Goal: Task Accomplishment & Management: Use online tool/utility

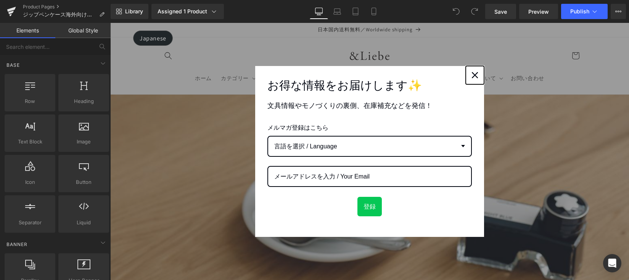
click at [473, 76] on icon "close icon" at bounding box center [475, 75] width 6 height 6
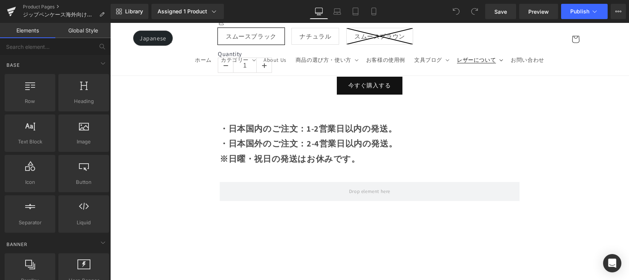
scroll to position [1022, 0]
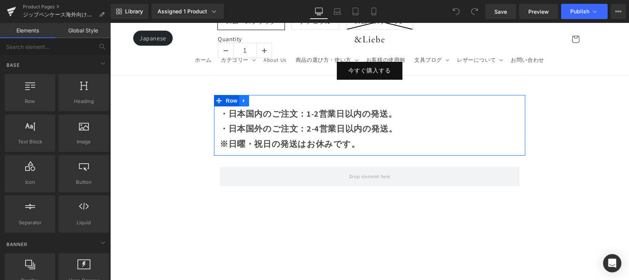
click at [244, 99] on link at bounding box center [244, 100] width 10 height 11
click at [252, 99] on link at bounding box center [254, 100] width 10 height 11
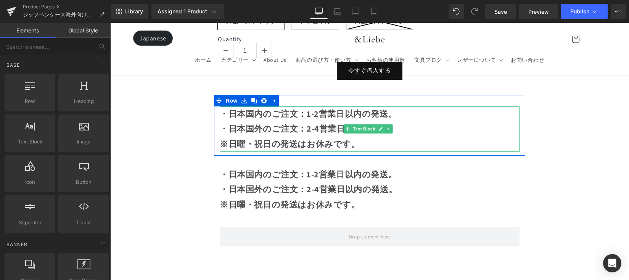
click at [330, 139] on strong "※日曜・祝日の発送はお休みです。" at bounding box center [290, 144] width 140 height 11
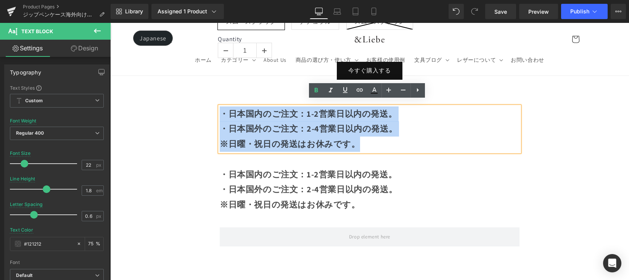
drag, startPoint x: 359, startPoint y: 140, endPoint x: 222, endPoint y: 111, distance: 140.0
click at [222, 111] on div "・日本国内のご注文：1-2営業日以内の発送。 ・日本国外のご注文：2-4営業日以内の発送。 ※日曜・祝日の発送はお休みです。" at bounding box center [370, 128] width 300 height 45
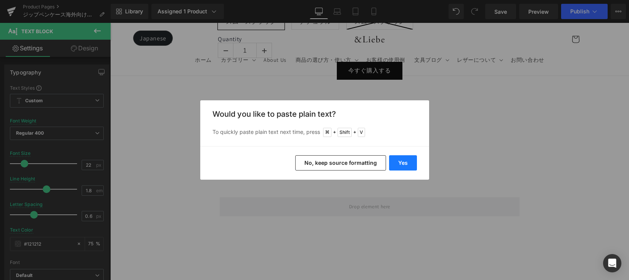
click at [405, 163] on button "Yes" at bounding box center [403, 162] width 28 height 15
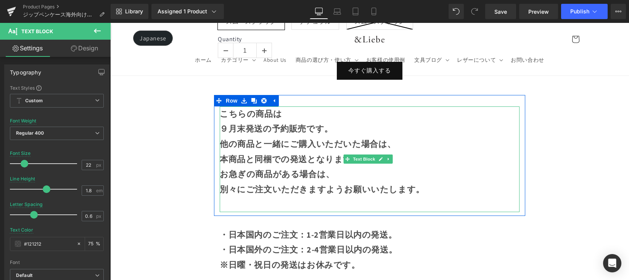
click at [304, 199] on p at bounding box center [370, 204] width 300 height 15
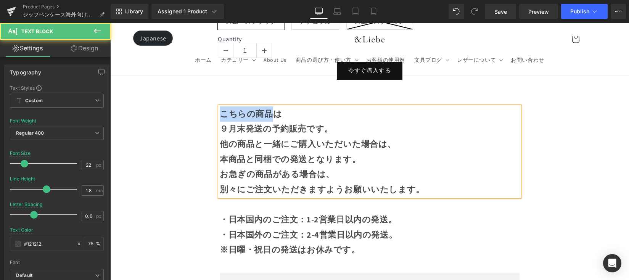
drag, startPoint x: 271, startPoint y: 110, endPoint x: 215, endPoint y: 109, distance: 55.3
click at [215, 109] on div "こちらの商品は ９月末発送の予約販売です。 他の商品と一緒にご購入いただいた場合は、 本商品と同梱での発送となります。 お急ぎの商品がある場合は、 別々にご注…" at bounding box center [369, 151] width 311 height 91
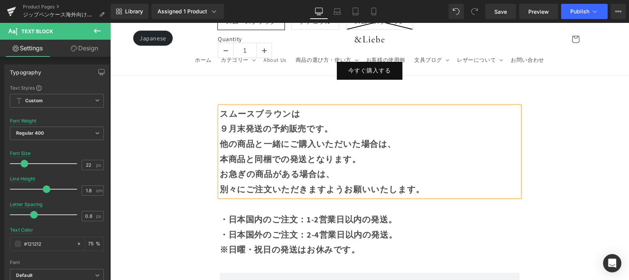
click at [226, 124] on b "９月末発送の予約販売です。" at bounding box center [276, 128] width 113 height 11
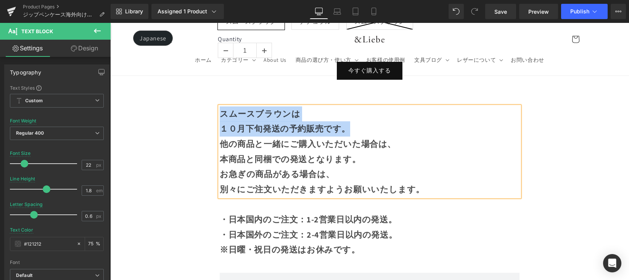
drag, startPoint x: 334, startPoint y: 124, endPoint x: 221, endPoint y: 112, distance: 114.0
click at [221, 112] on div "スムースブラウンは １０月下旬発送の予約販売です。 他の商品と一緒にご購入いただいた場合は、 本商品と同梱での発送となります。 お急ぎの商品がある場合は、 別…" at bounding box center [370, 151] width 300 height 91
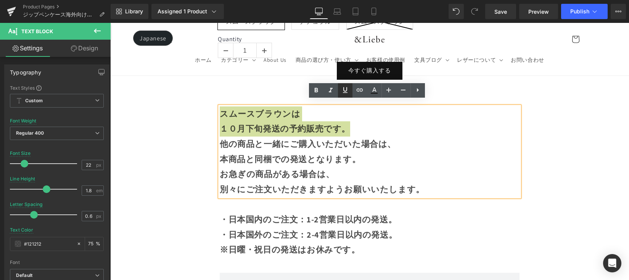
click at [346, 89] on icon at bounding box center [345, 89] width 9 height 9
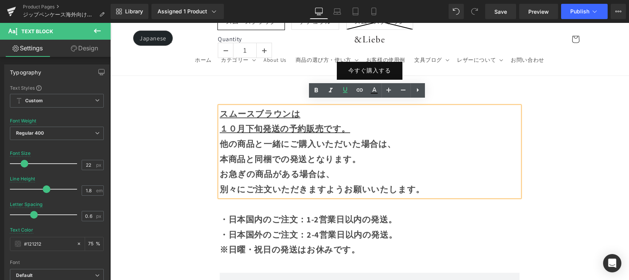
click at [371, 137] on p "他の商品と一緒にご購入いただいた場合は、" at bounding box center [370, 144] width 300 height 15
click at [367, 128] on p "１０月下旬発送の予約販売です。" at bounding box center [370, 128] width 300 height 15
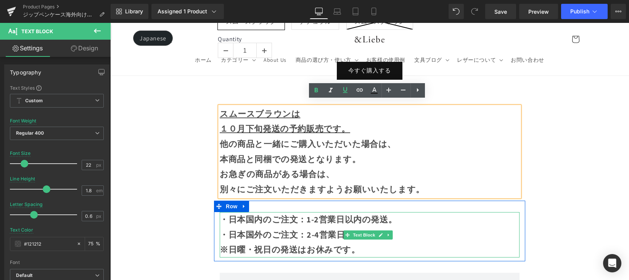
click at [274, 214] on strong "・日本国内のご注文：1-2営業日以内の発送。 ・日本国外のご注文：2-4営業日以内の発送。" at bounding box center [308, 227] width 177 height 26
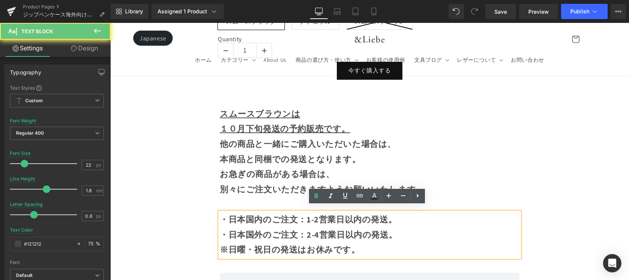
click at [223, 214] on strong "・日本国内のご注文：1-2営業日以内の発送。 ・日本国外のご注文：2-4営業日以内の発送。" at bounding box center [308, 227] width 177 height 26
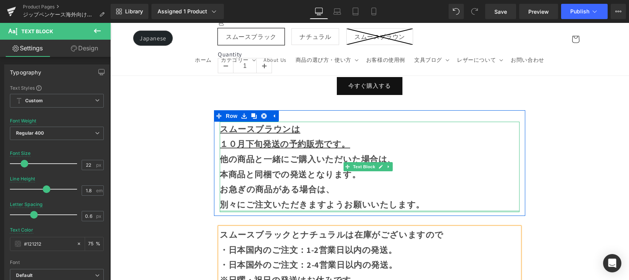
scroll to position [1006, 0]
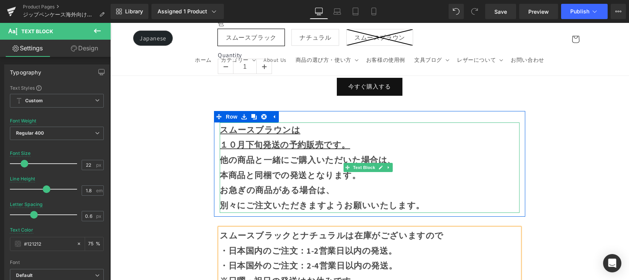
click at [440, 198] on p "別々にご注文いただきますようお願いいたします。" at bounding box center [370, 205] width 300 height 15
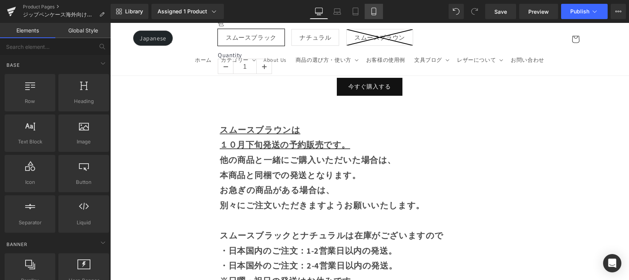
click at [377, 15] on link "Mobile" at bounding box center [374, 11] width 18 height 15
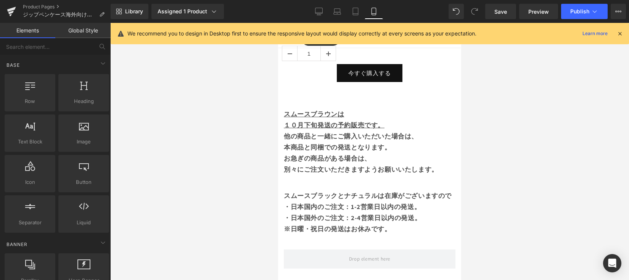
scroll to position [556, 0]
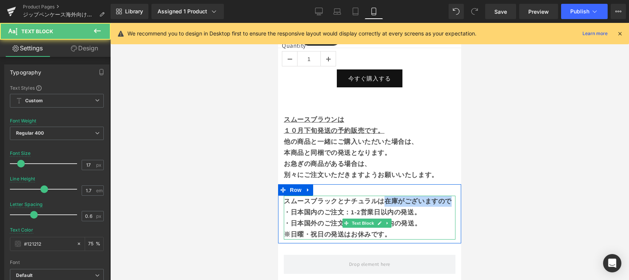
click at [392, 207] on p "スムースブラックとナチュラルは在庫がございますので" at bounding box center [370, 201] width 172 height 11
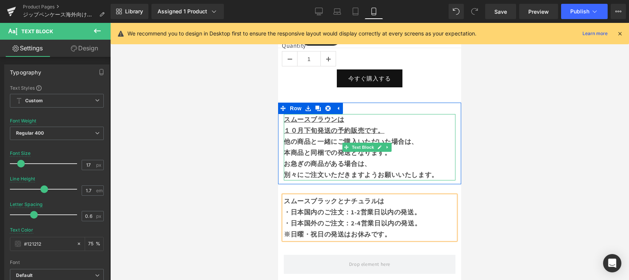
click at [377, 171] on b "別々にご注文いただきますようお願いいたします。" at bounding box center [361, 175] width 155 height 8
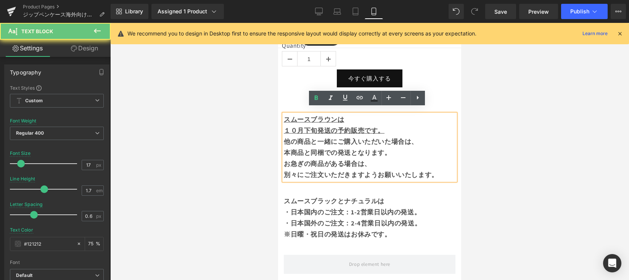
click at [366, 169] on p "別々にご注文いただきますようお願いいたします。" at bounding box center [370, 174] width 172 height 11
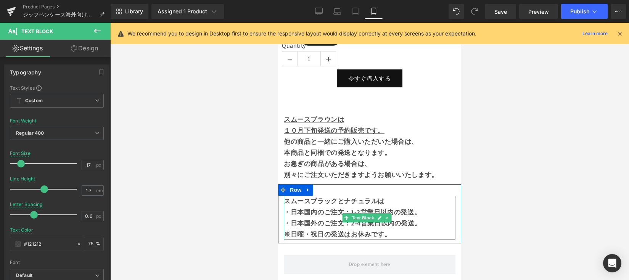
click at [309, 209] on strong "・日本国内のご注文：1-2営業日以内の発送。 ・日本国外のご注文：2-4営業日以内の発送。" at bounding box center [352, 217] width 137 height 19
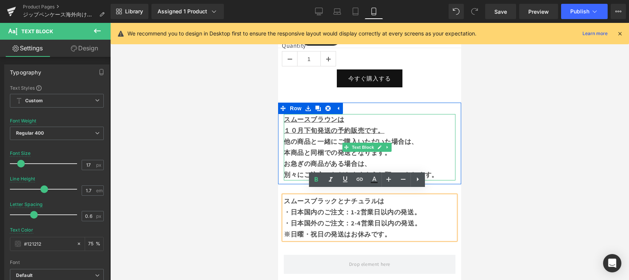
click at [288, 116] on u "スムースブラウンは" at bounding box center [314, 119] width 60 height 8
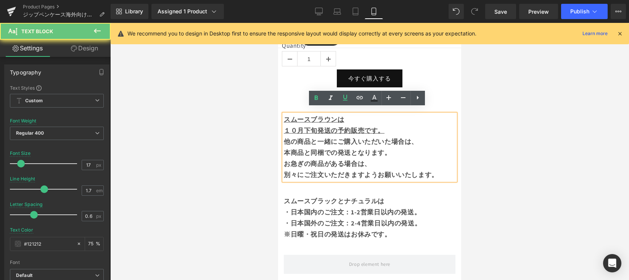
click at [286, 115] on u "スムースブラウンは" at bounding box center [314, 119] width 60 height 8
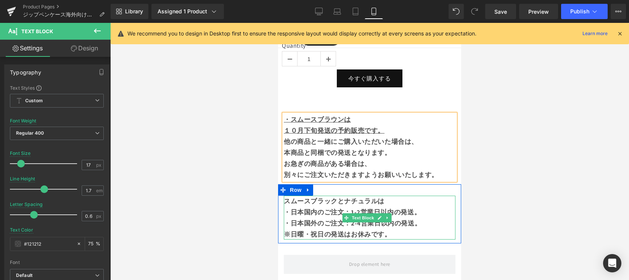
click at [287, 197] on strong "スムースブラックとナチュラルは" at bounding box center [334, 201] width 101 height 8
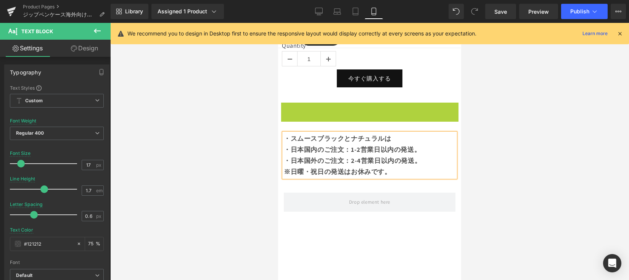
scroll to position [494, 0]
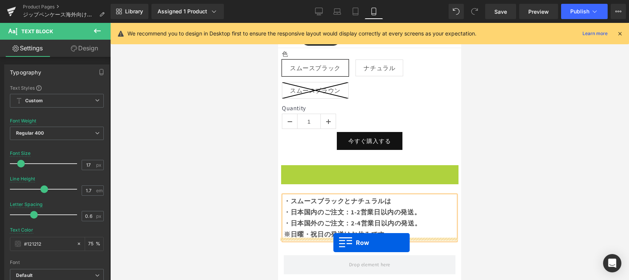
drag, startPoint x: 293, startPoint y: 100, endPoint x: 334, endPoint y: 243, distance: 148.1
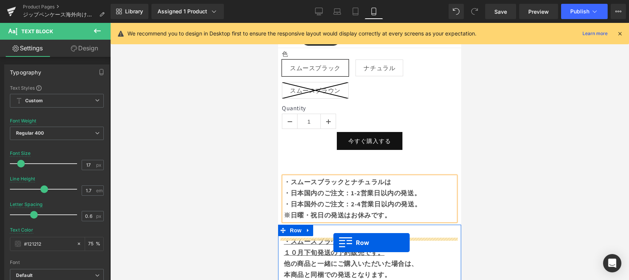
scroll to position [475, 0]
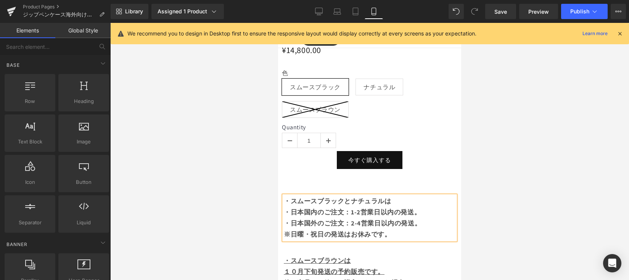
click at [466, 197] on div at bounding box center [369, 151] width 519 height 257
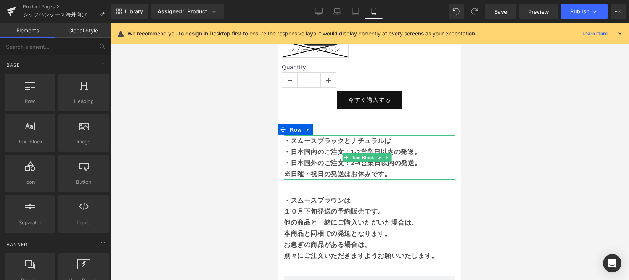
scroll to position [540, 0]
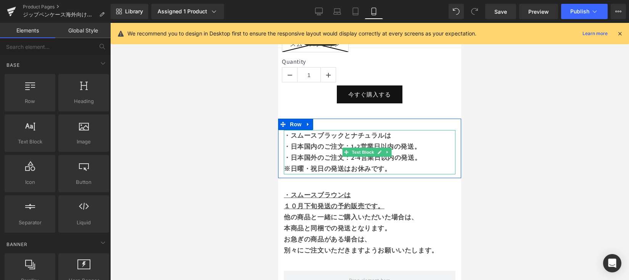
click at [420, 163] on p "※日曜・祝日の発送はお休みです。" at bounding box center [370, 168] width 172 height 11
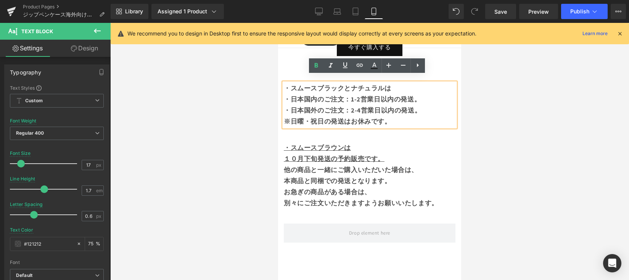
scroll to position [589, 0]
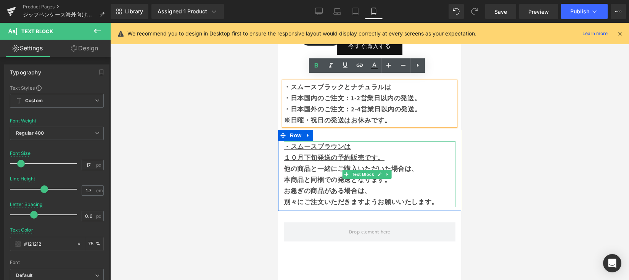
click at [386, 185] on p "お急ぎの商品がある場合は、" at bounding box center [370, 190] width 172 height 11
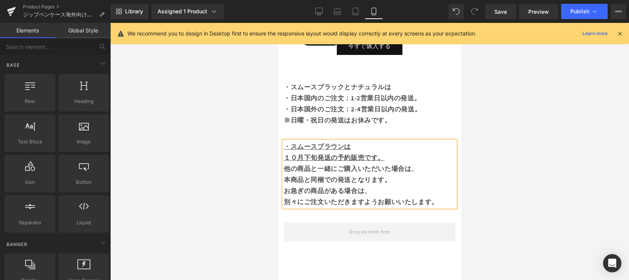
click at [506, 148] on div at bounding box center [369, 151] width 519 height 257
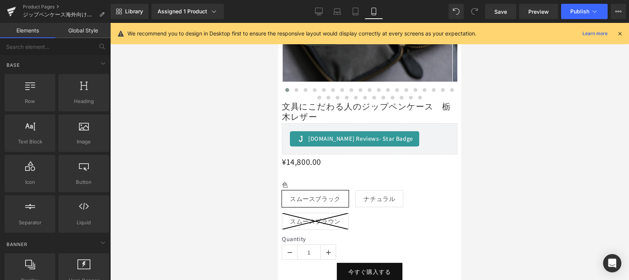
scroll to position [438, 0]
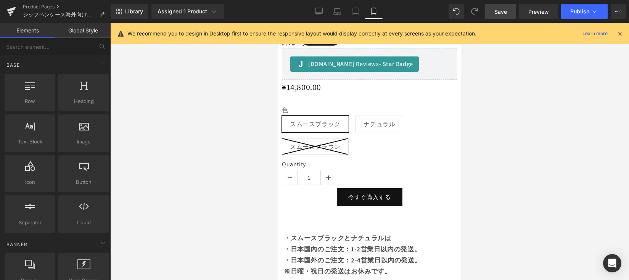
click at [501, 13] on span "Save" at bounding box center [501, 12] width 13 height 8
click at [505, 11] on span "Save" at bounding box center [501, 12] width 13 height 8
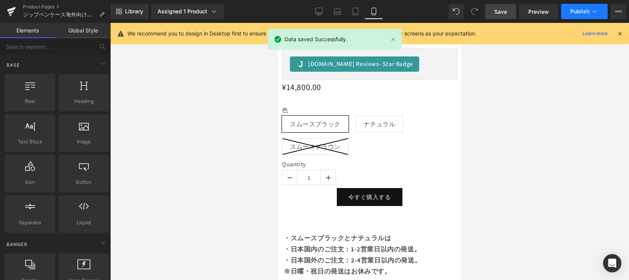
click at [577, 13] on span "Publish" at bounding box center [580, 11] width 19 height 6
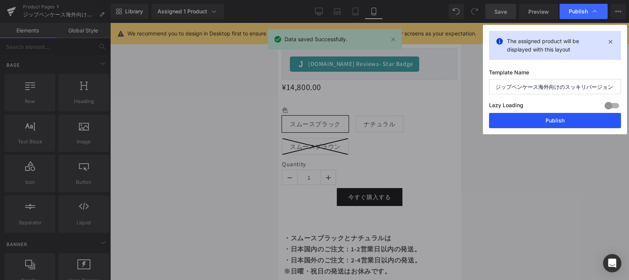
click at [586, 120] on button "Publish" at bounding box center [555, 120] width 132 height 15
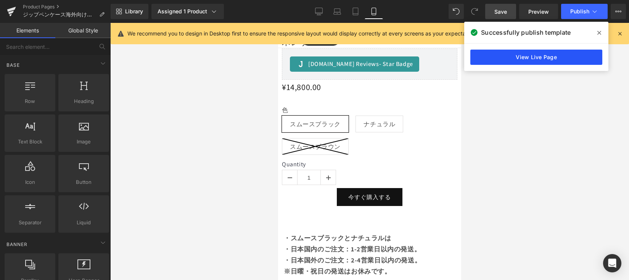
click at [532, 60] on link "View Live Page" at bounding box center [537, 57] width 132 height 15
